Goal: Task Accomplishment & Management: Complete application form

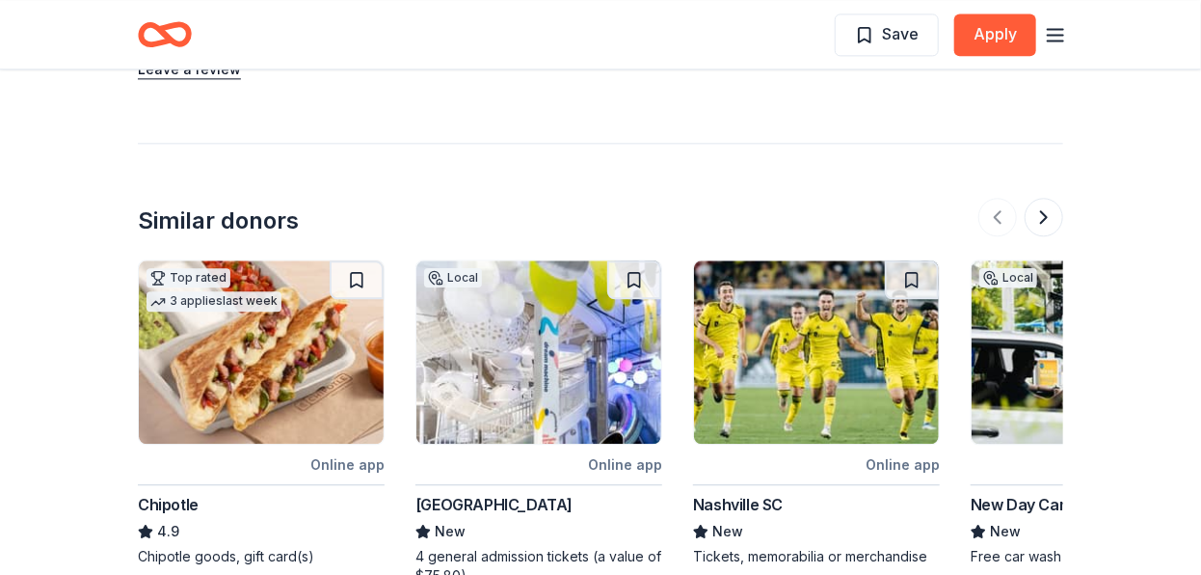
scroll to position [1929, 0]
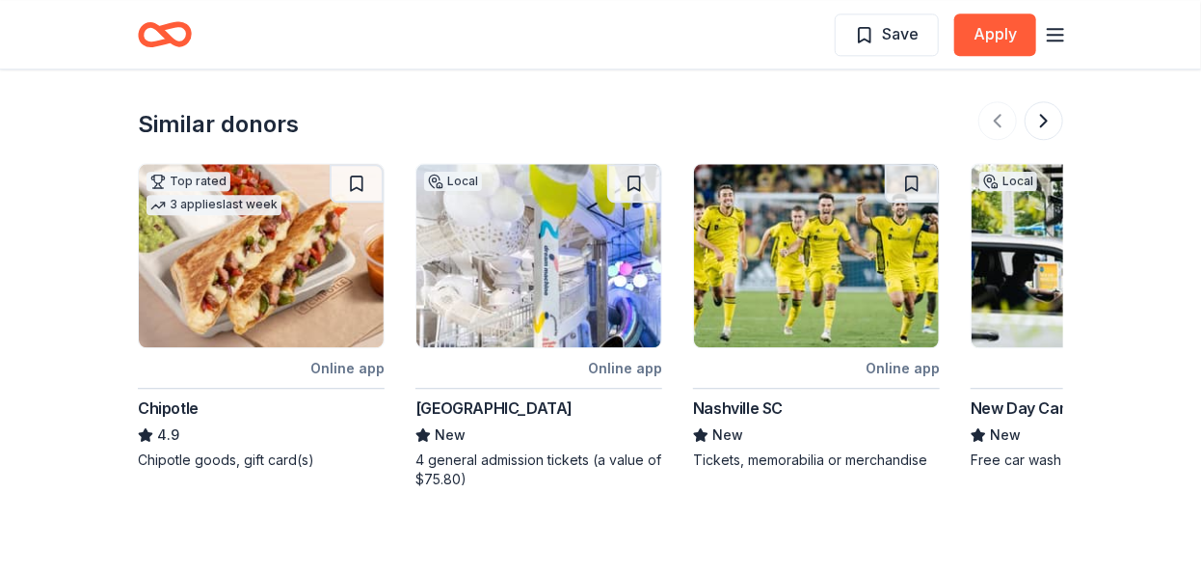
click at [226, 223] on img at bounding box center [261, 255] width 245 height 183
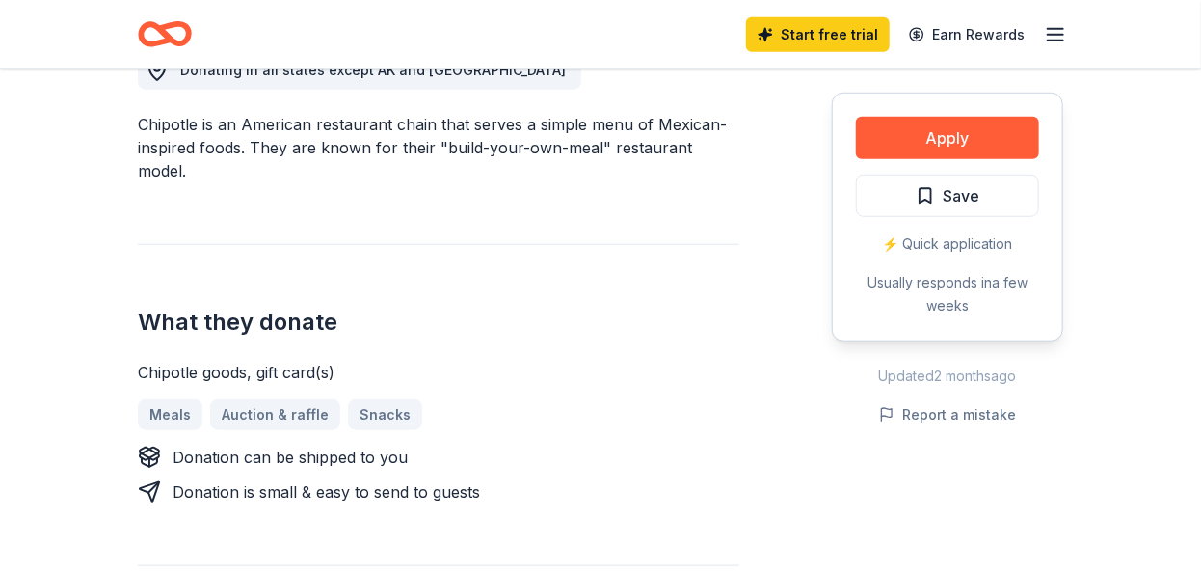
scroll to position [579, 0]
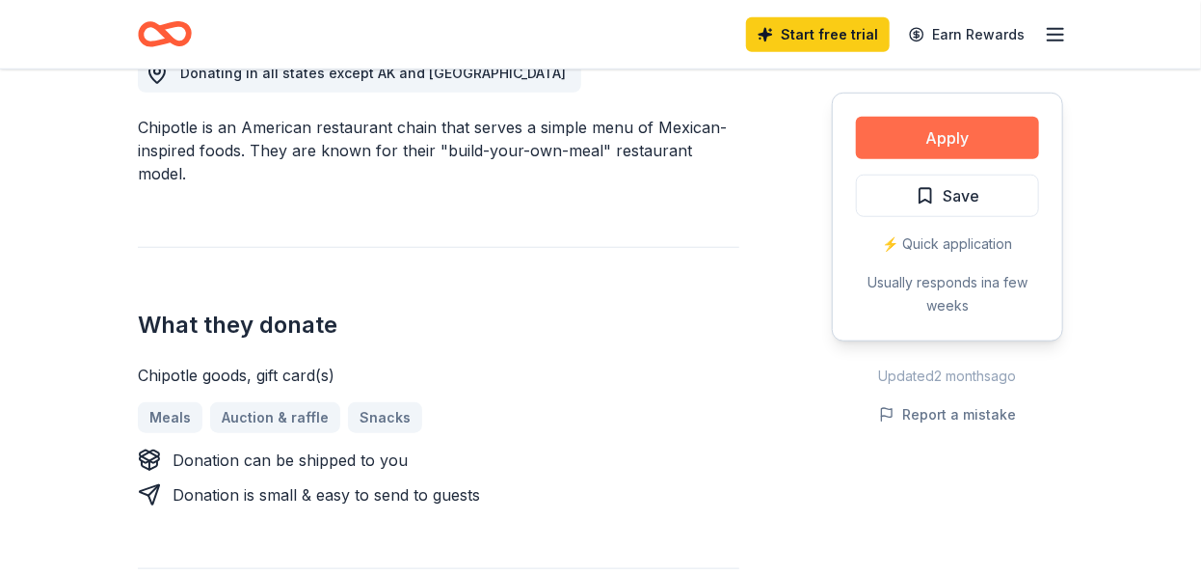
click at [954, 143] on button "Apply" at bounding box center [947, 138] width 183 height 42
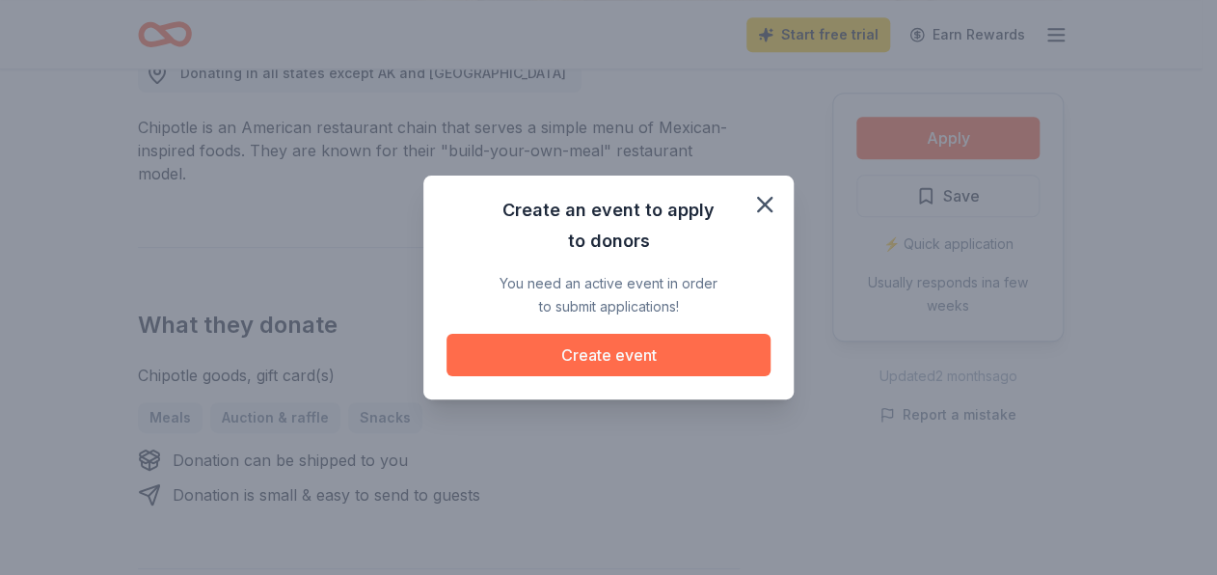
click at [592, 358] on button "Create event" at bounding box center [608, 355] width 324 height 42
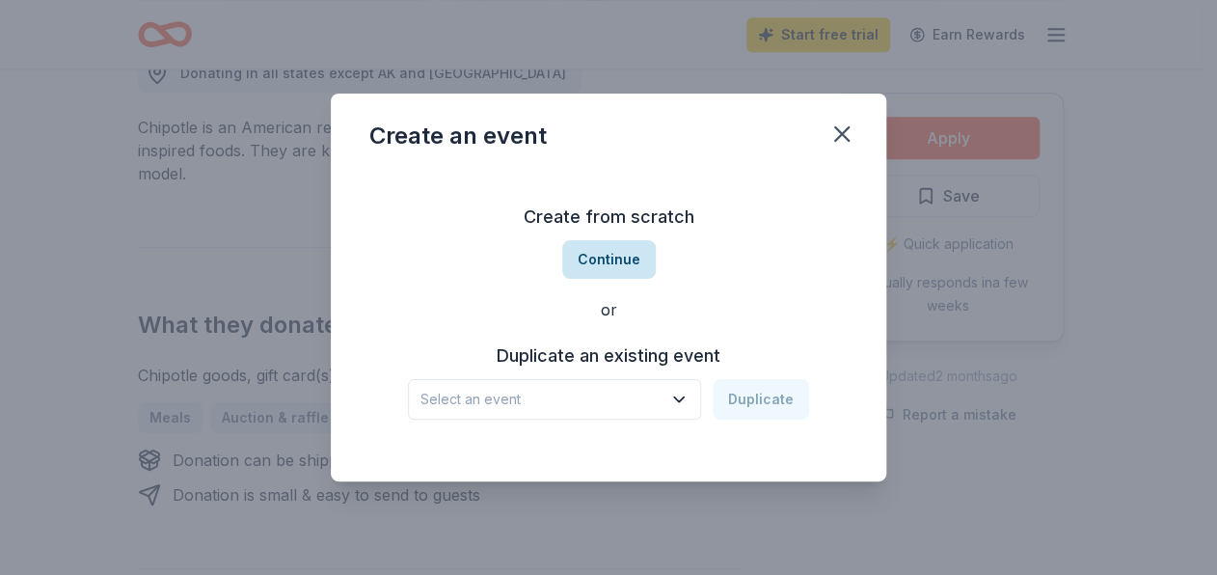
click at [609, 257] on button "Continue" at bounding box center [609, 259] width 94 height 39
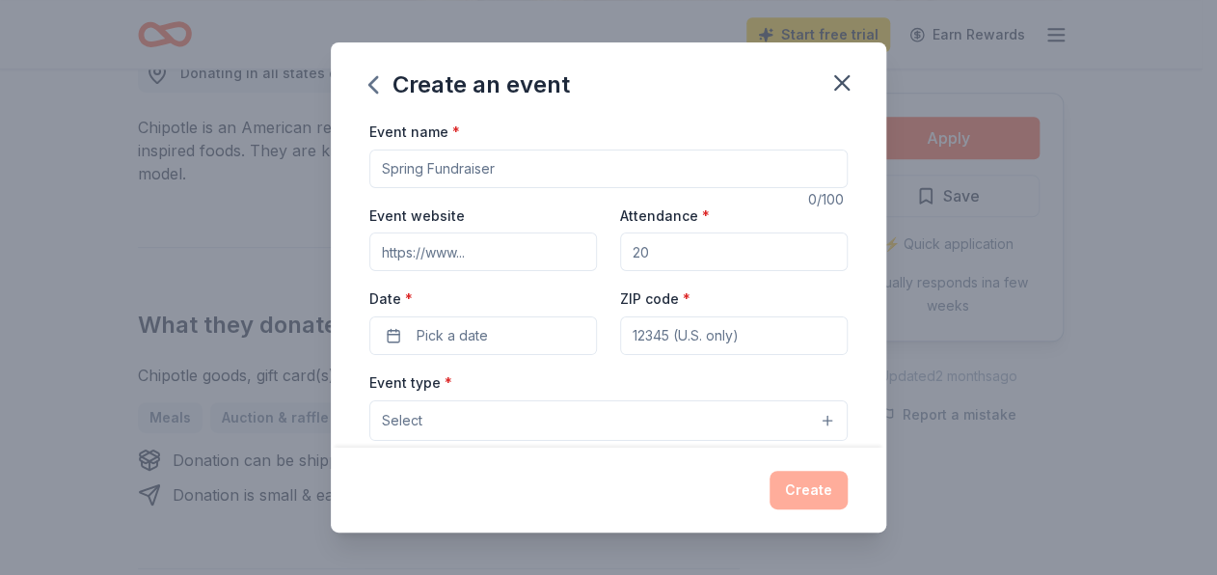
click at [527, 172] on input "Event name *" at bounding box center [608, 168] width 478 height 39
type input "Winter family event"
click at [463, 338] on span "Pick a date" at bounding box center [452, 335] width 71 height 23
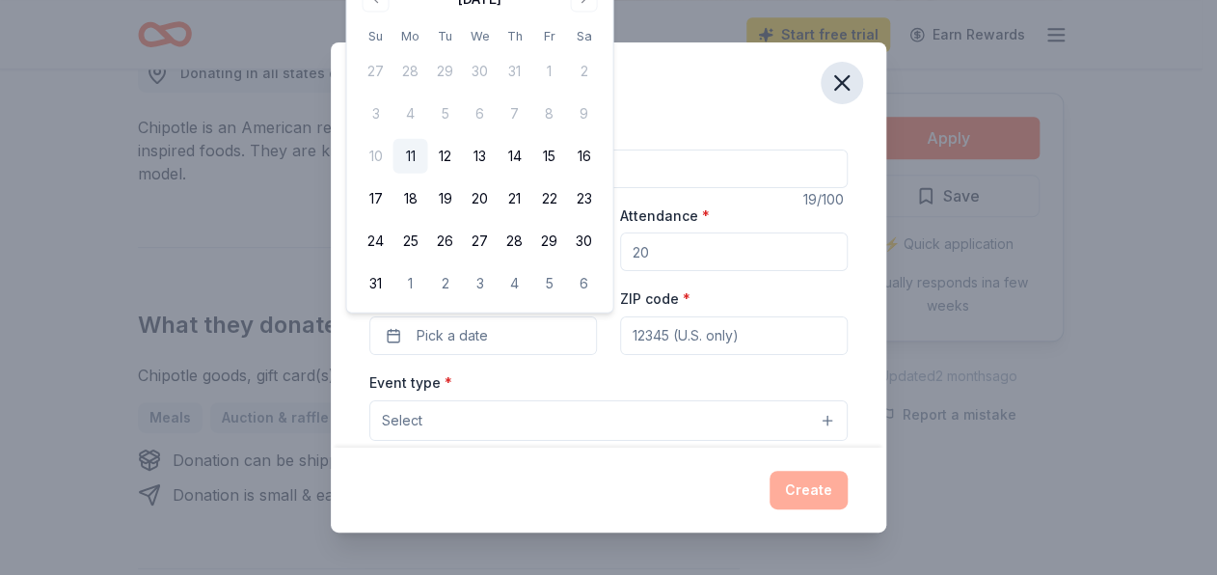
click at [833, 88] on icon "button" at bounding box center [841, 82] width 27 height 27
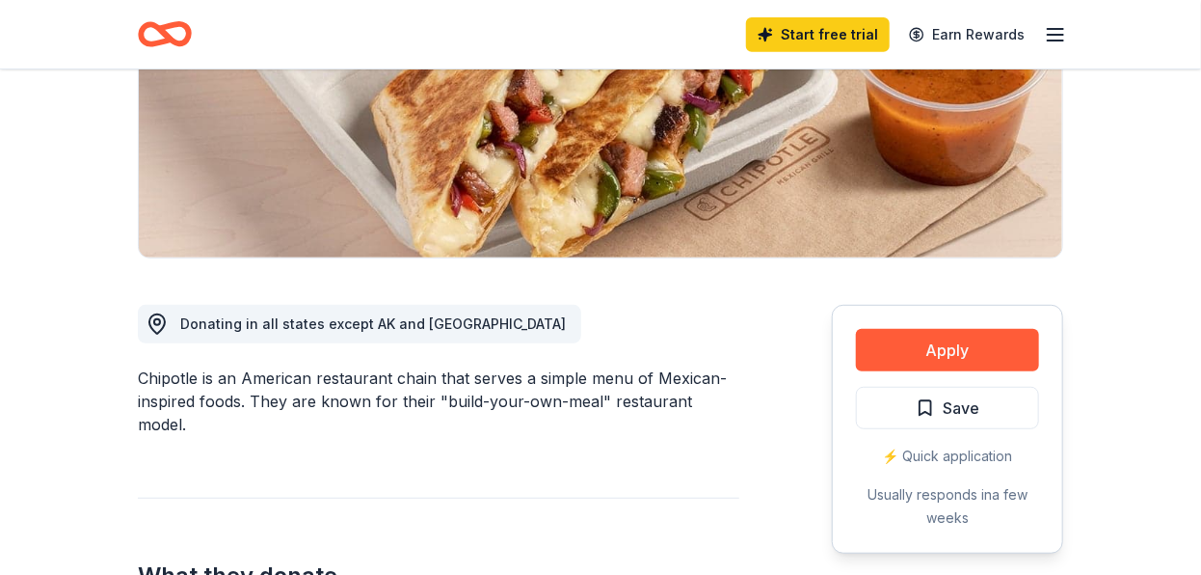
scroll to position [0, 0]
